Goal: Transaction & Acquisition: Purchase product/service

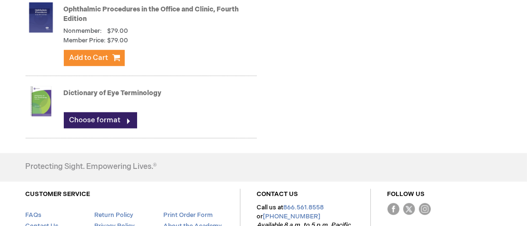
scroll to position [616, 0]
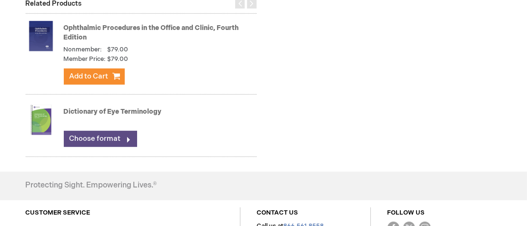
click at [120, 140] on link "Choose format" at bounding box center [100, 139] width 73 height 16
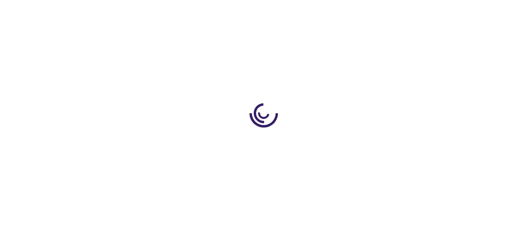
type input "0"
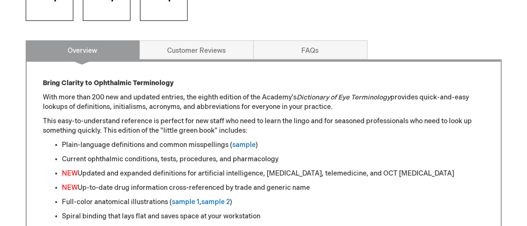
scroll to position [428, 0]
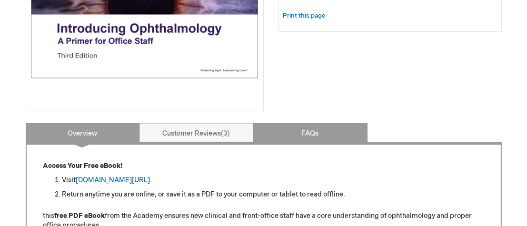
scroll to position [282, 0]
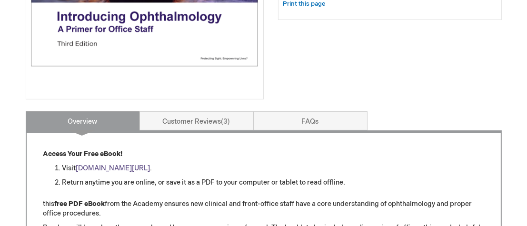
click at [151, 166] on link "[DOMAIN_NAME][URL]" at bounding box center [113, 168] width 74 height 8
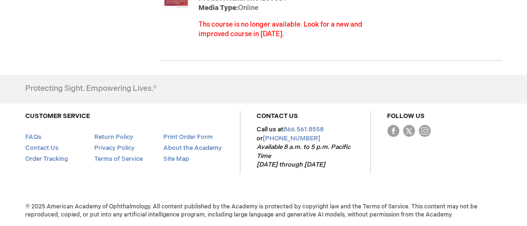
scroll to position [1402, 0]
